Goal: Task Accomplishment & Management: Complete application form

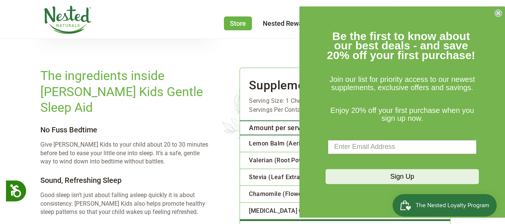
scroll to position [935, 0]
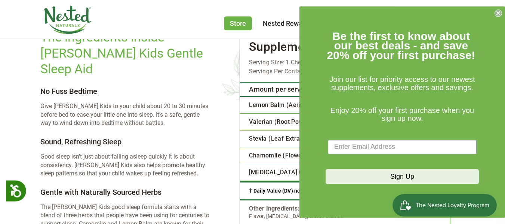
drag, startPoint x: 509, startPoint y: 17, endPoint x: 509, endPoint y: 108, distance: 91.2
click at [496, 13] on circle "Close dialog" at bounding box center [498, 12] width 7 height 7
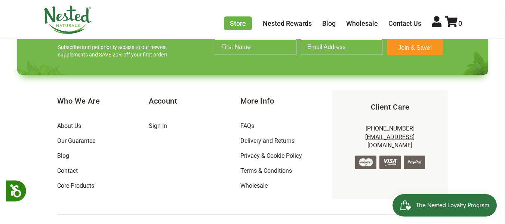
scroll to position [1927, 0]
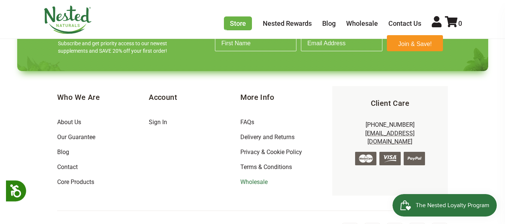
click at [251, 178] on link "Wholesale" at bounding box center [253, 181] width 27 height 7
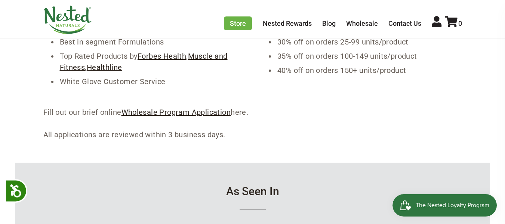
scroll to position [210, 0]
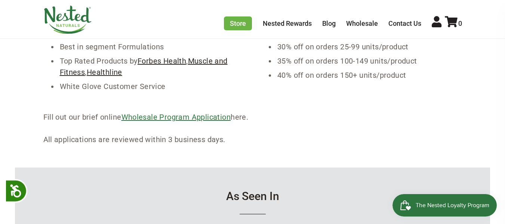
click at [219, 117] on link "Wholesale Program Application" at bounding box center [176, 116] width 110 height 9
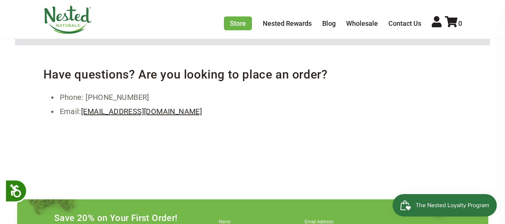
scroll to position [471, 0]
